Goal: Information Seeking & Learning: Learn about a topic

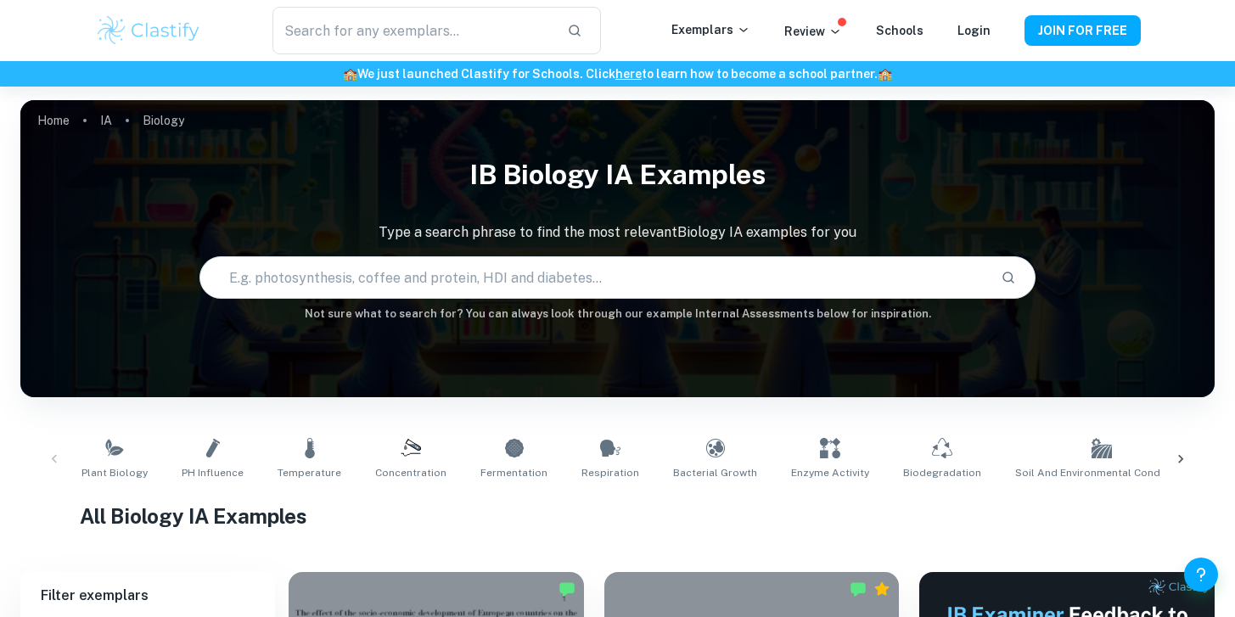
scroll to position [281, 0]
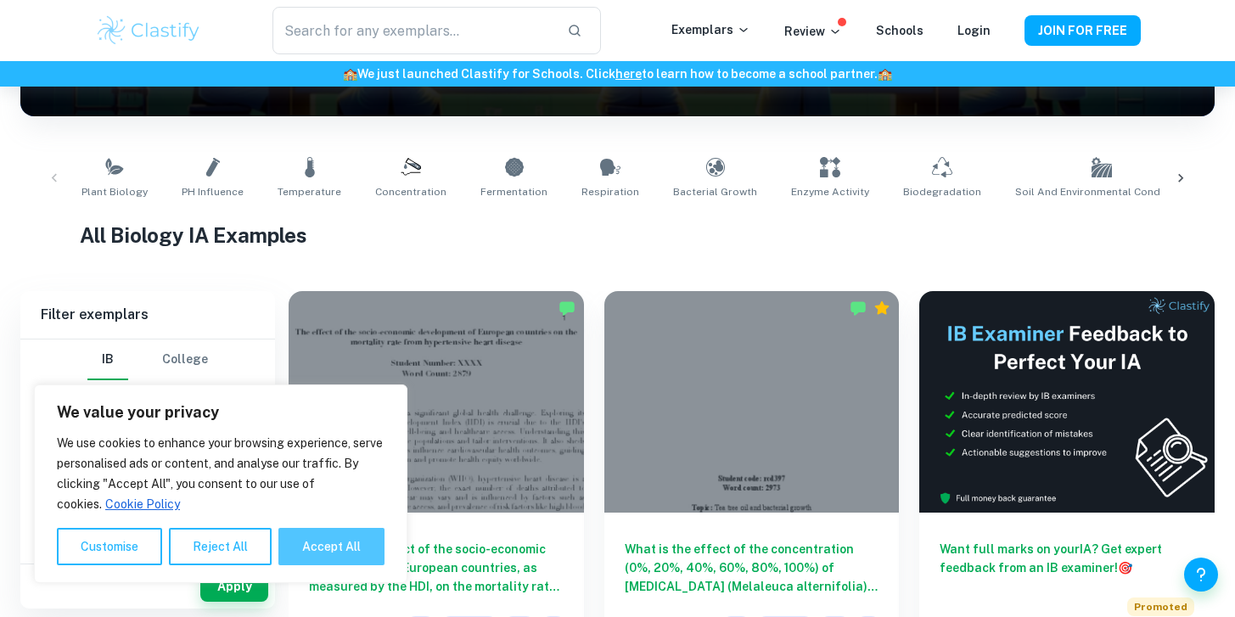
click at [327, 548] on button "Accept All" at bounding box center [331, 546] width 106 height 37
checkbox input "true"
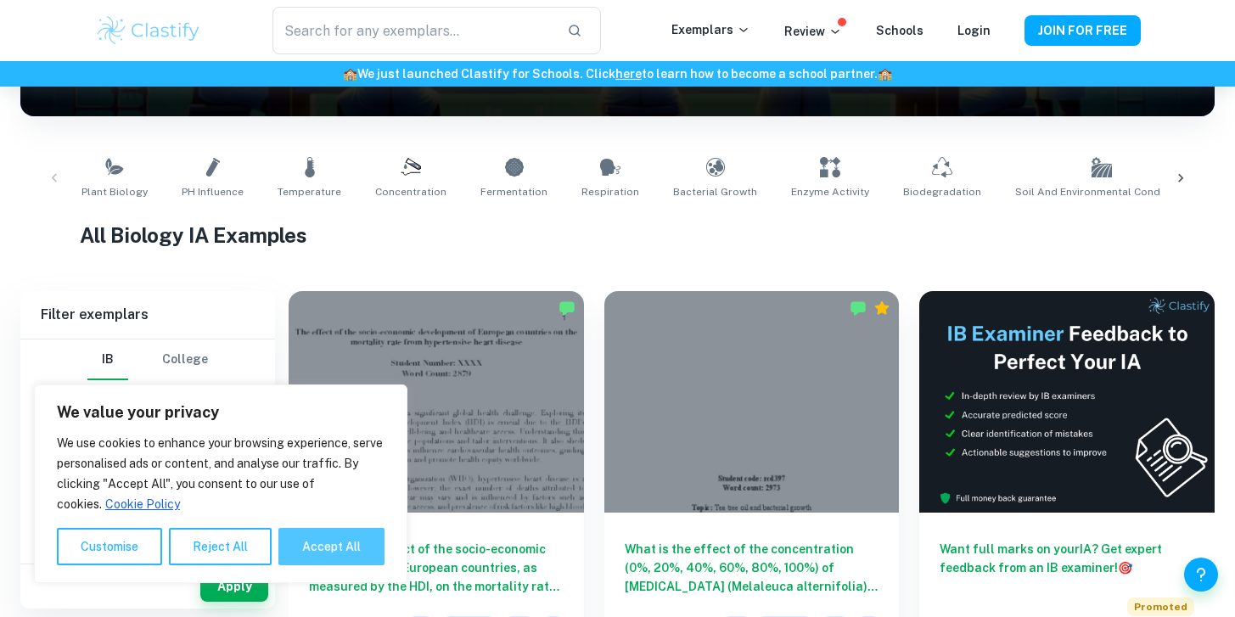
checkbox input "true"
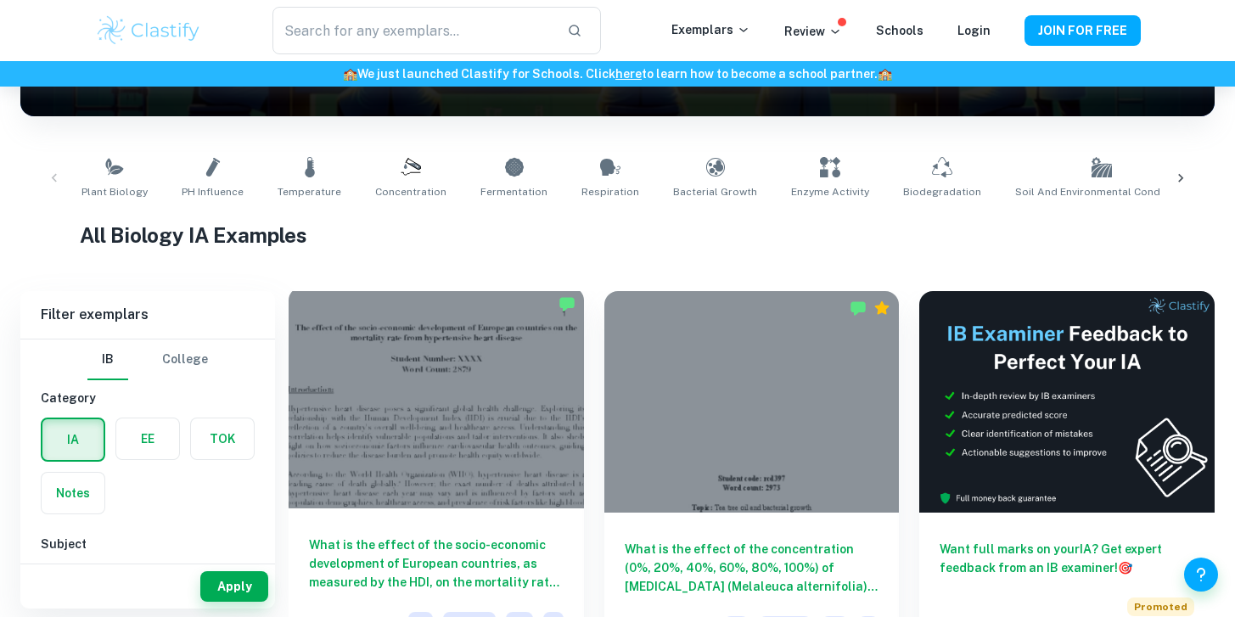
click at [397, 389] on div at bounding box center [435, 397] width 295 height 221
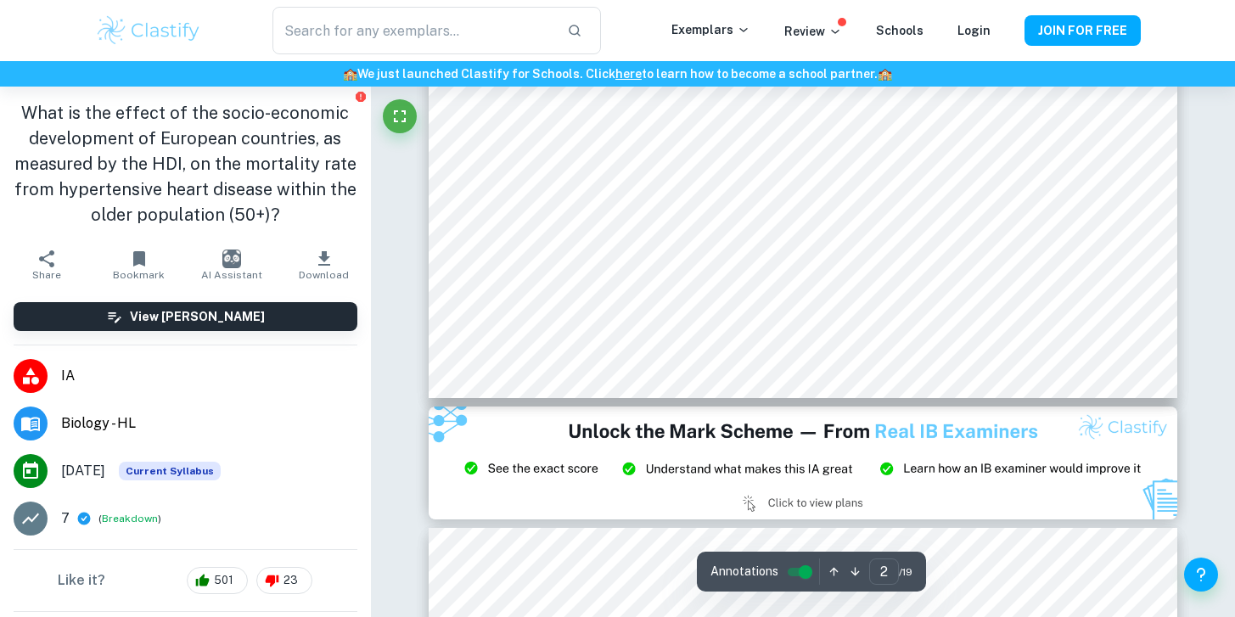
scroll to position [1917, 0]
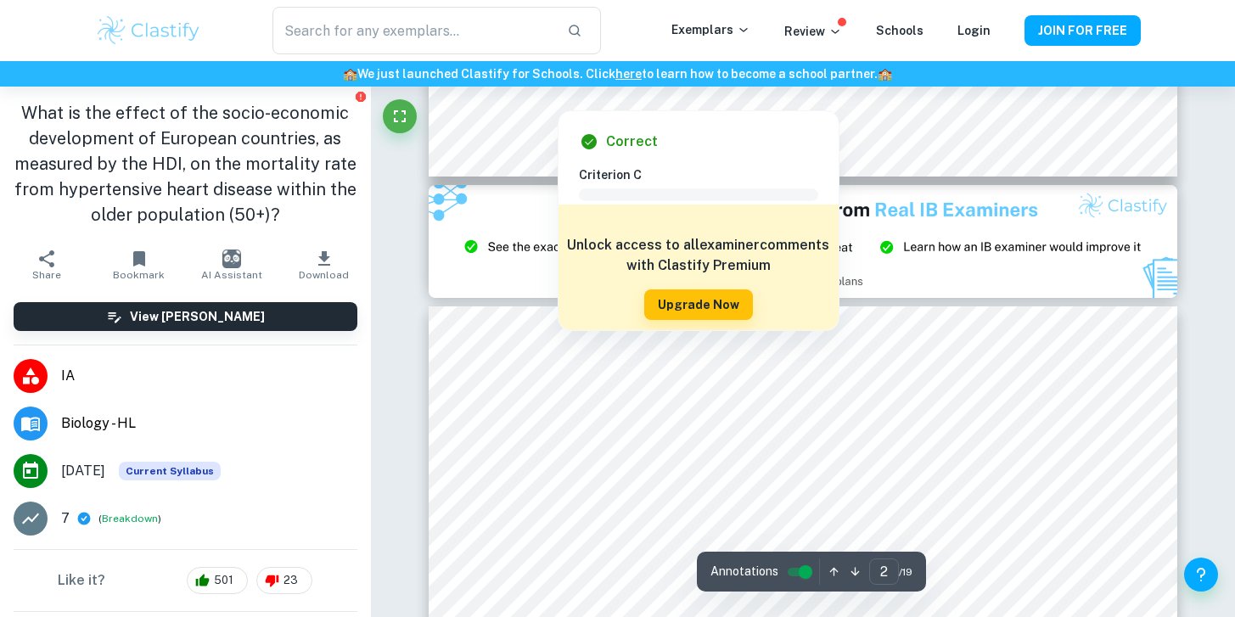
type input "3"
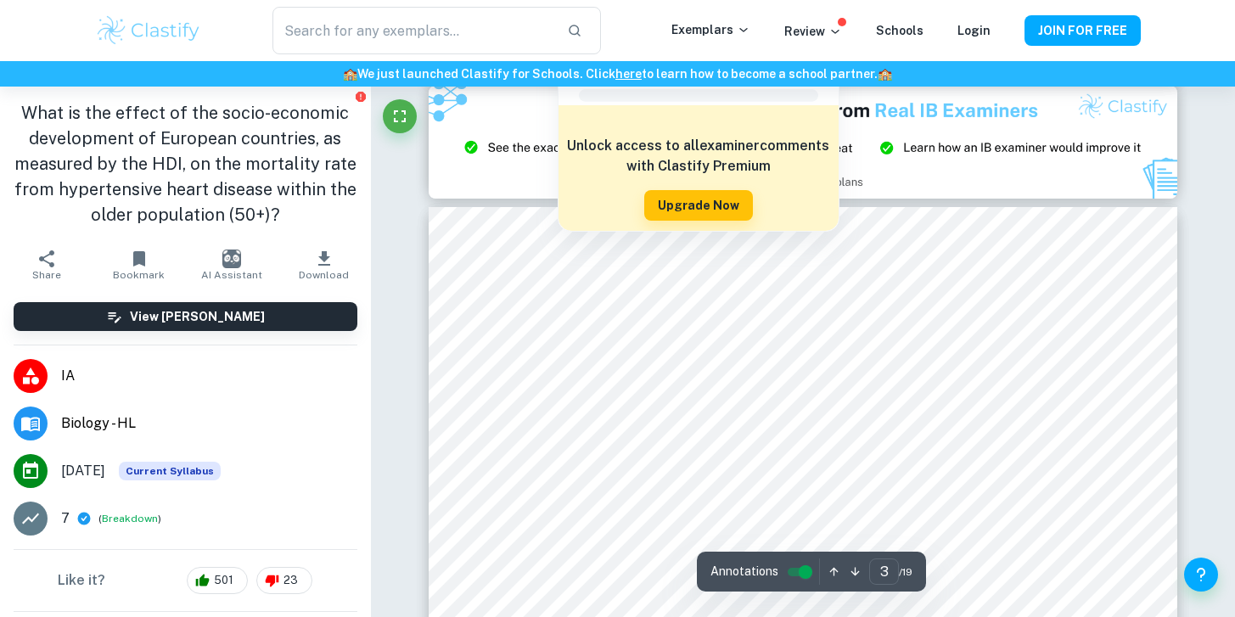
scroll to position [2277, 0]
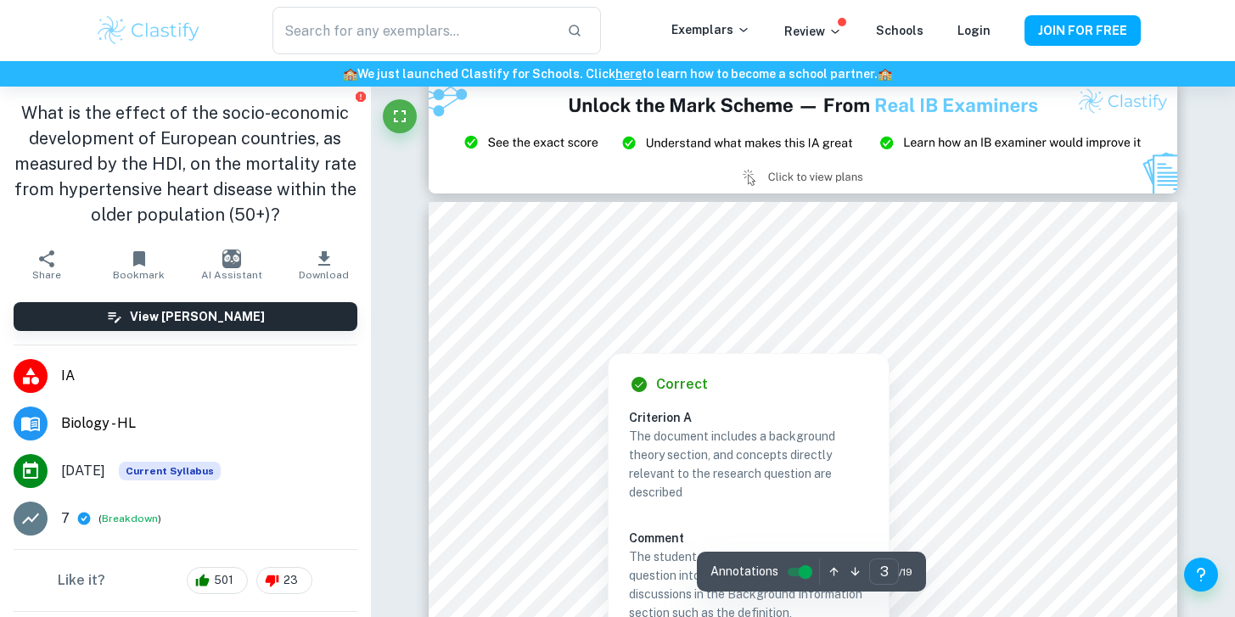
click at [654, 330] on div at bounding box center [803, 321] width 606 height 22
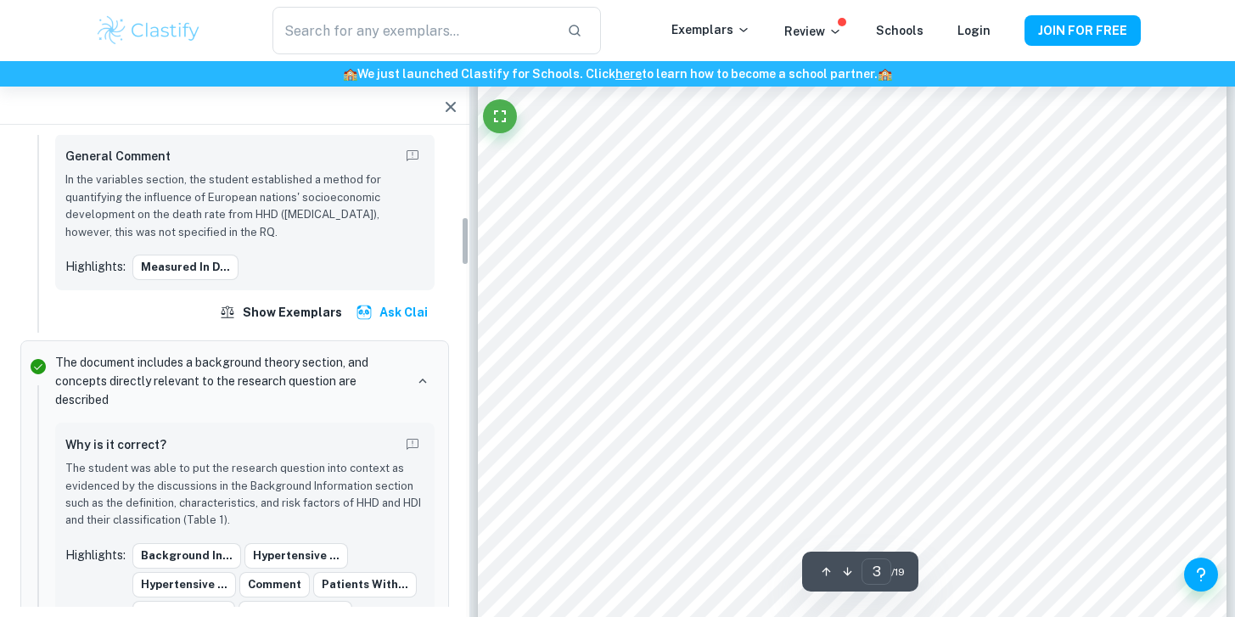
scroll to position [783, 0]
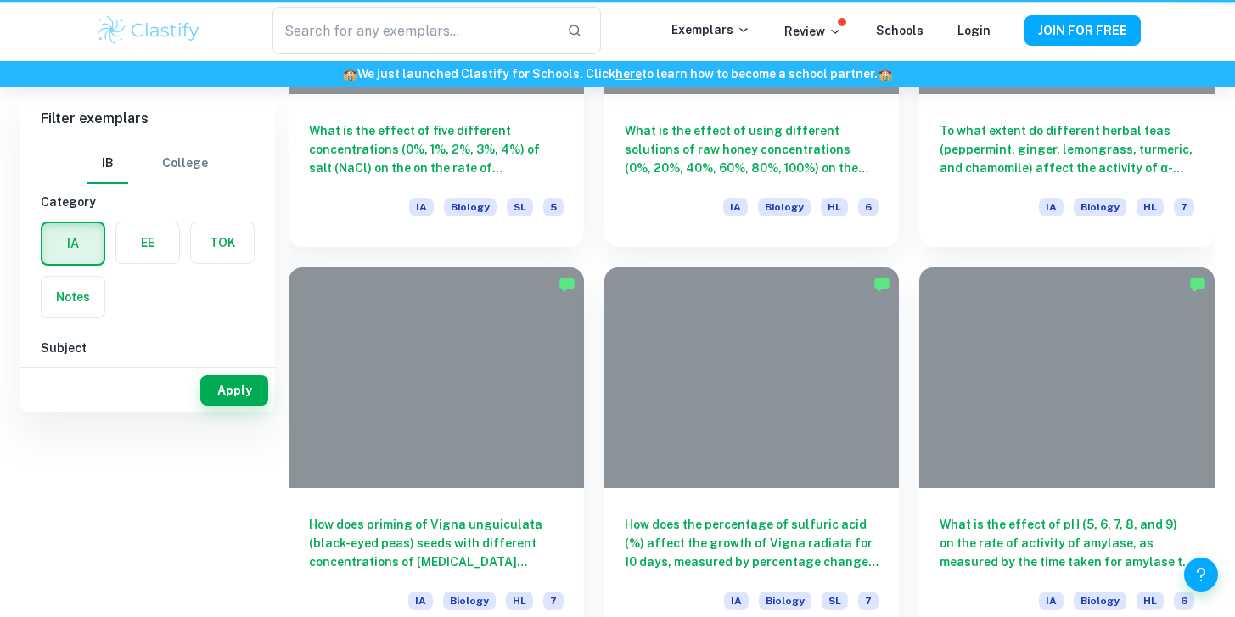
scroll to position [281, 0]
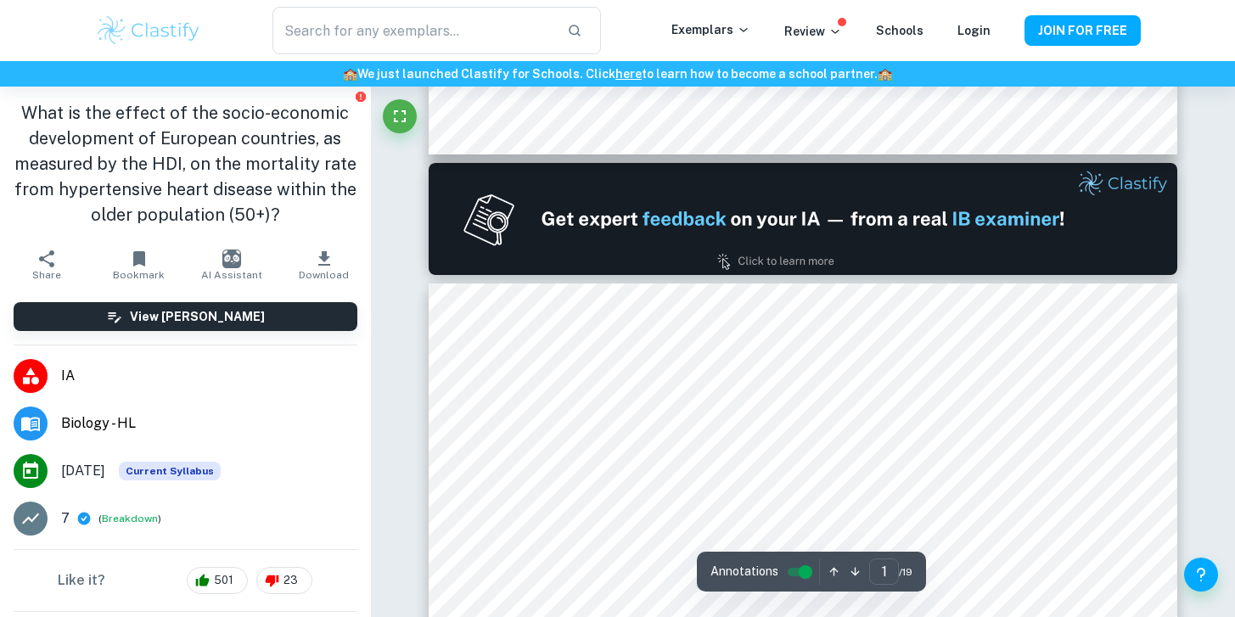
type input "2"
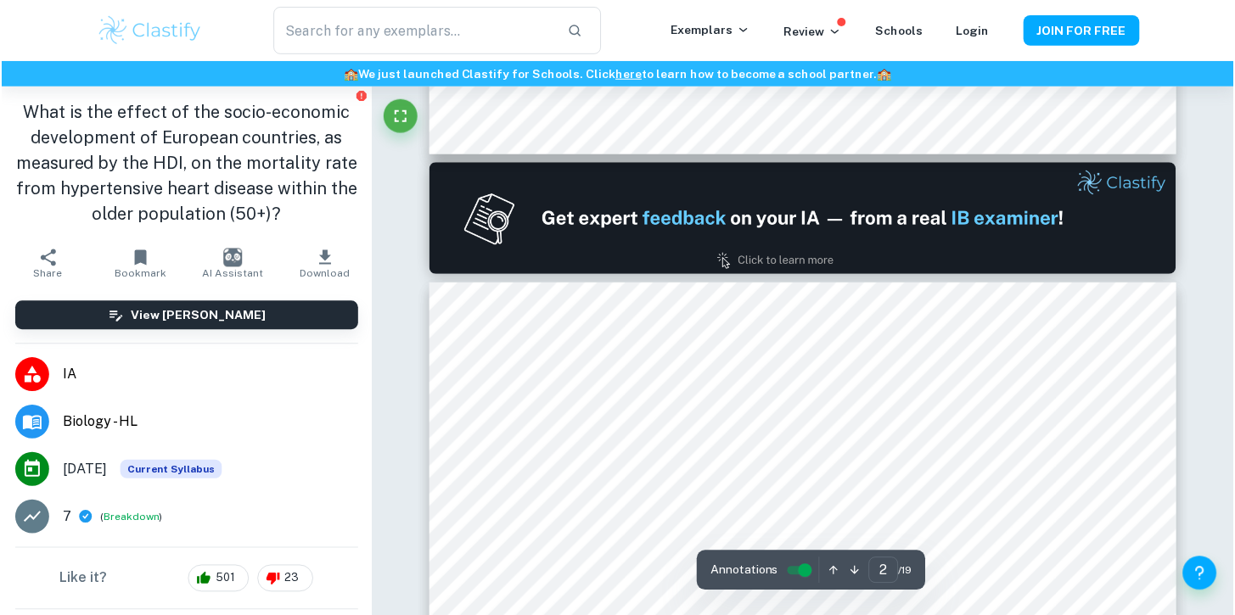
scroll to position [1047, 0]
